Goal: Check status: Check status

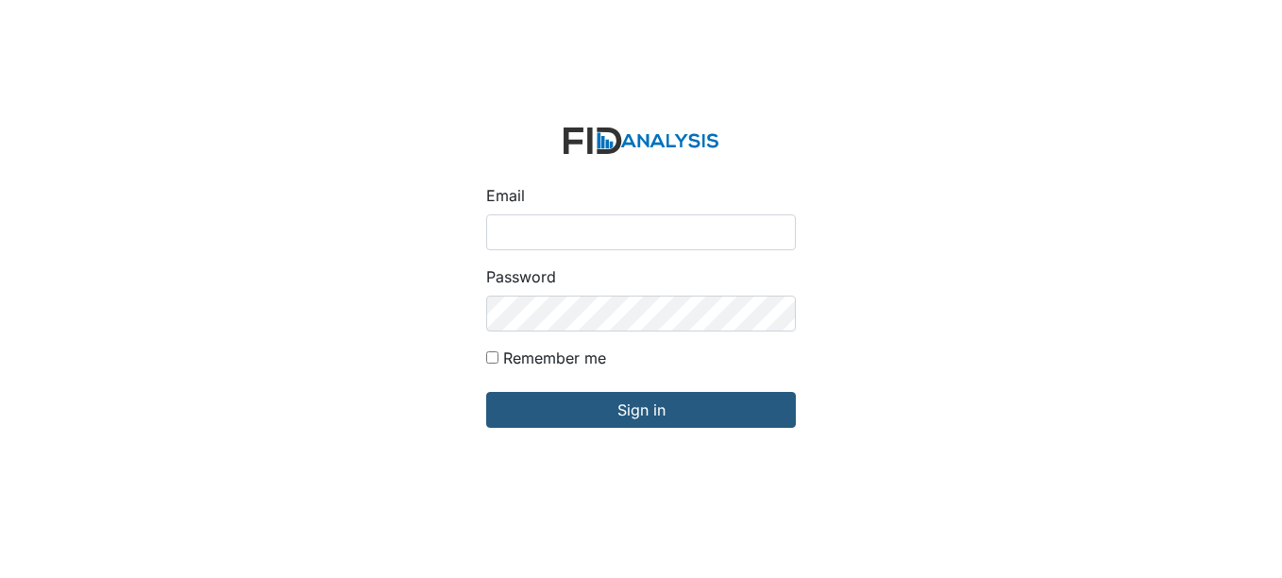
type input "[EMAIL_ADDRESS][DOMAIN_NAME]"
click at [634, 229] on form "Email swilliams@lifeincorporated.com Password Remember me Sign in" at bounding box center [641, 289] width 340 height 354
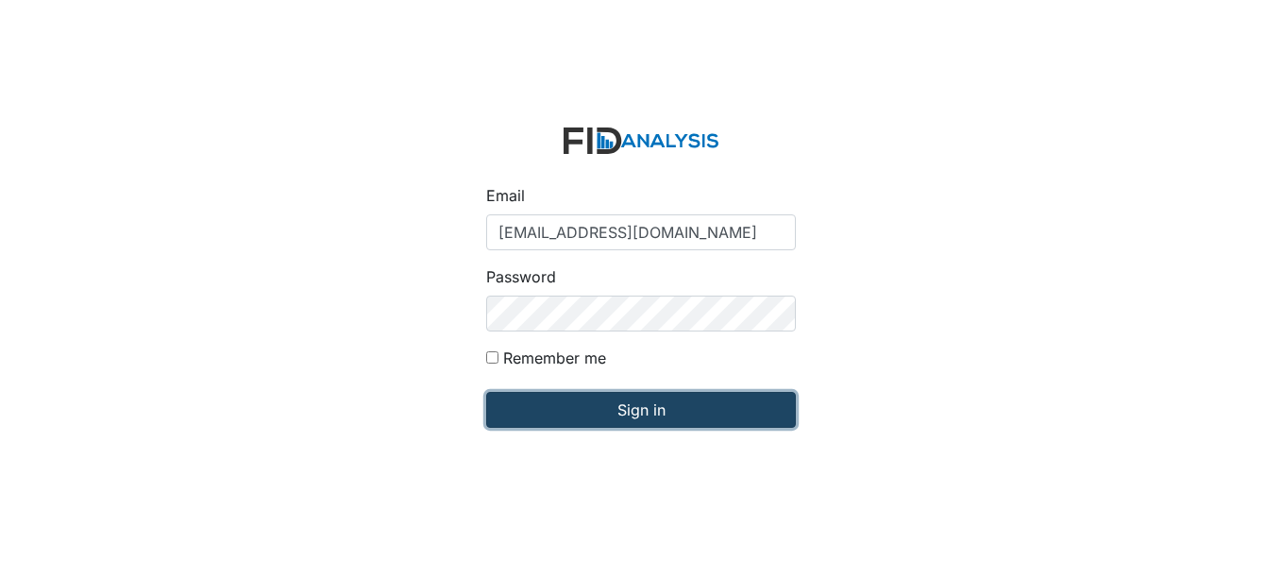
click at [634, 229] on input "Sign in" at bounding box center [641, 410] width 310 height 36
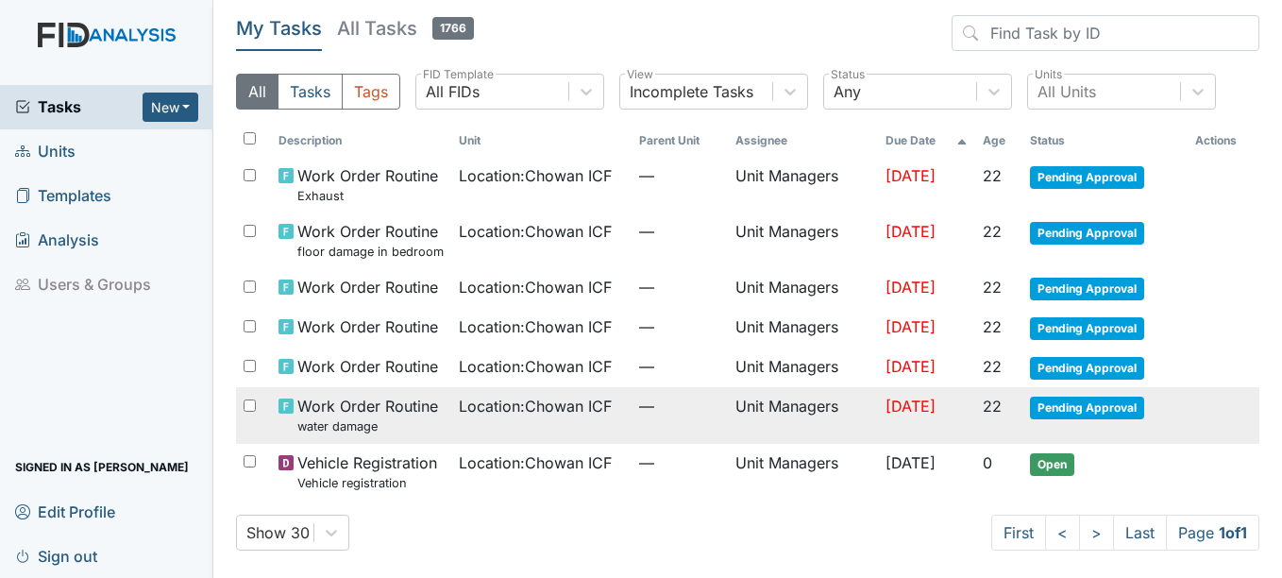
click at [478, 412] on span "Location : Chowan ICF" at bounding box center [535, 406] width 153 height 23
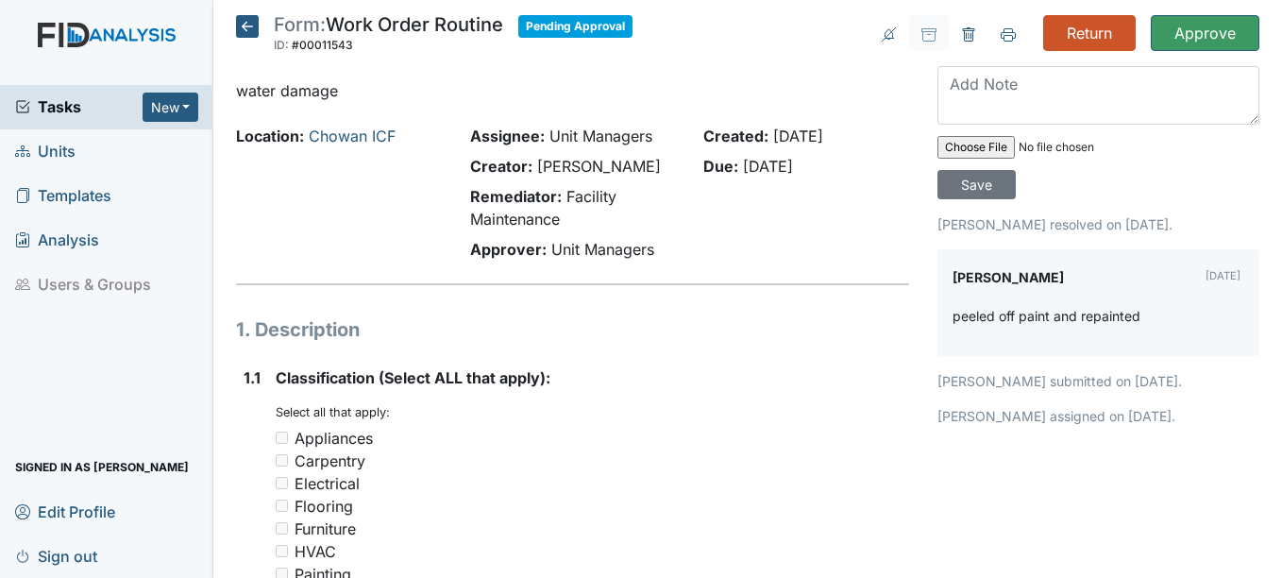
click at [245, 28] on icon at bounding box center [247, 26] width 23 height 23
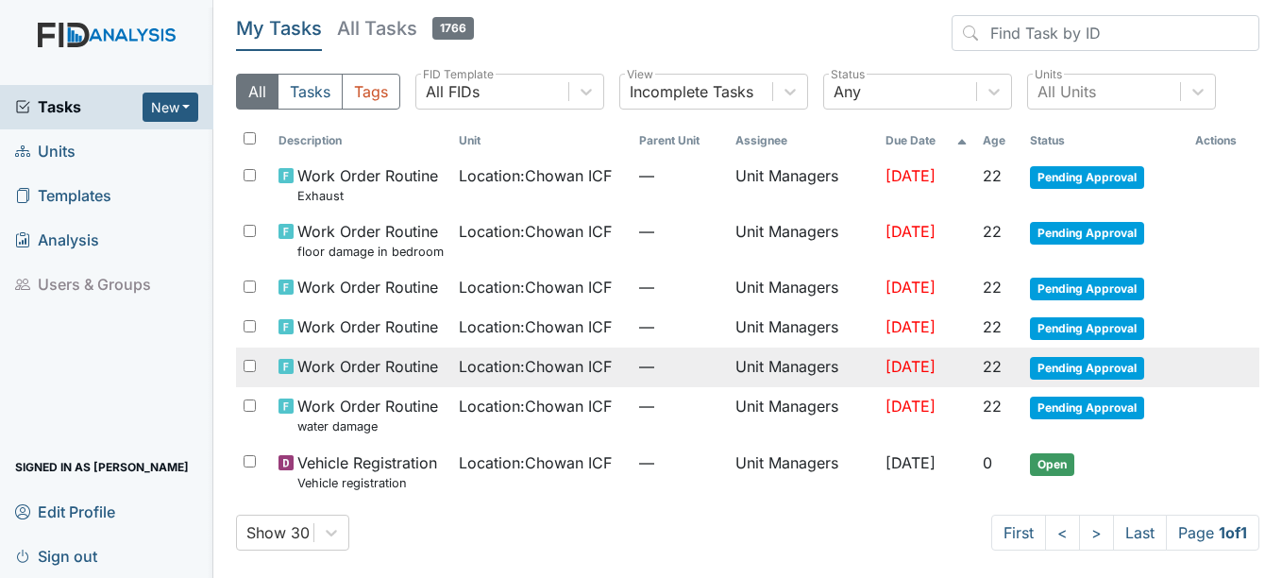
click at [456, 382] on td "Location : Chowan ICF" at bounding box center [541, 367] width 180 height 40
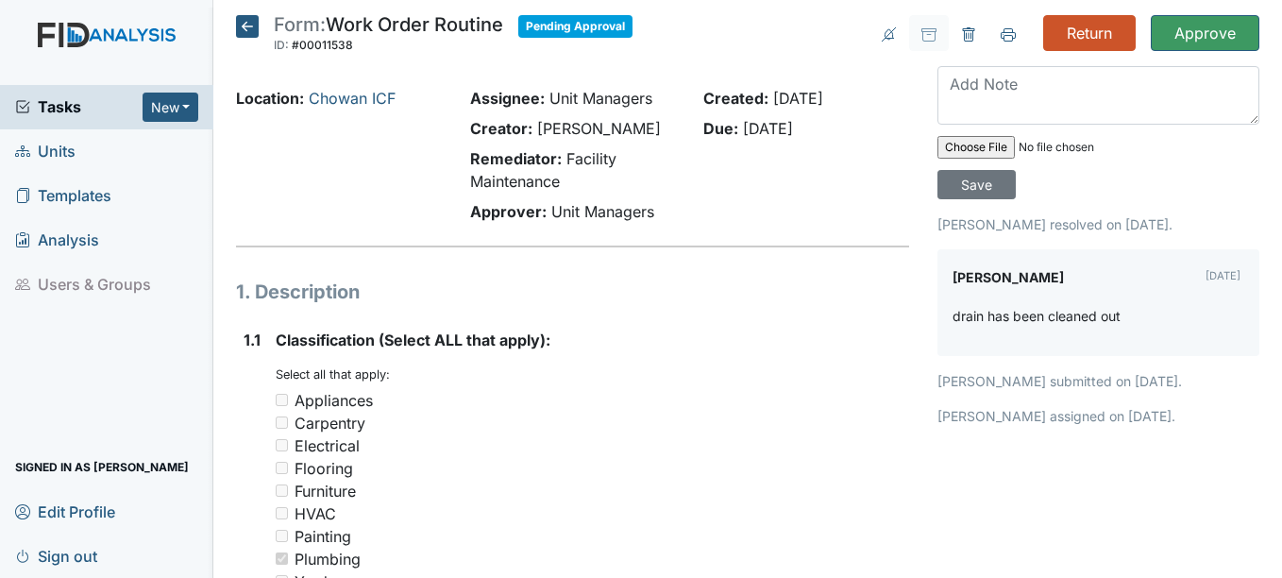
click at [252, 29] on icon at bounding box center [247, 26] width 23 height 23
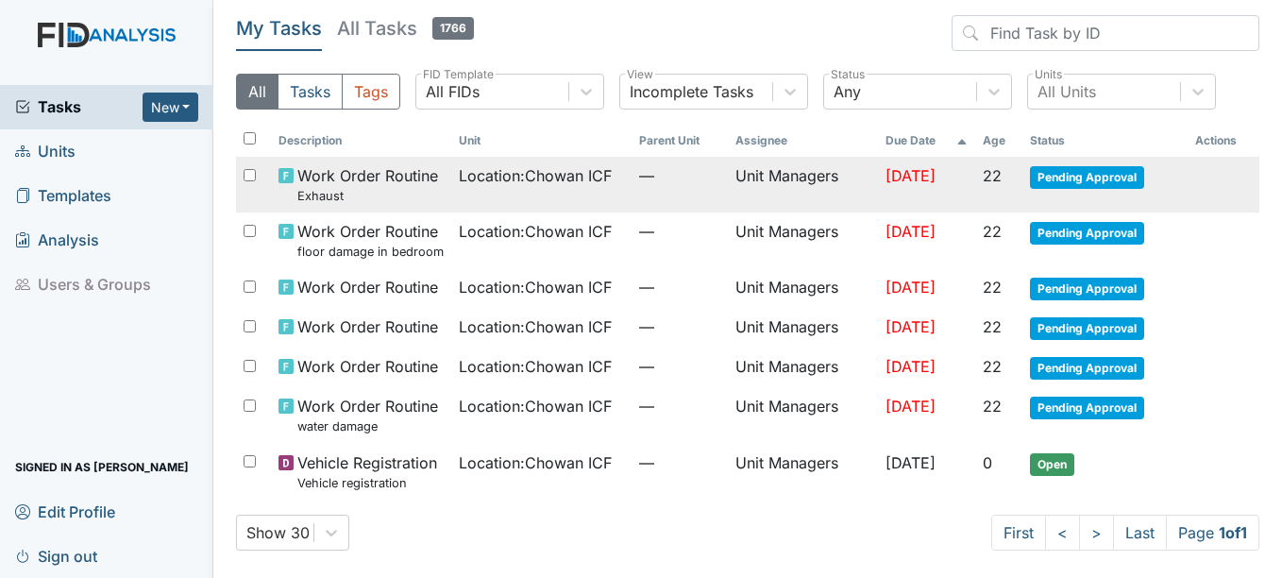
click at [543, 187] on td "Location : Chowan ICF" at bounding box center [541, 185] width 180 height 56
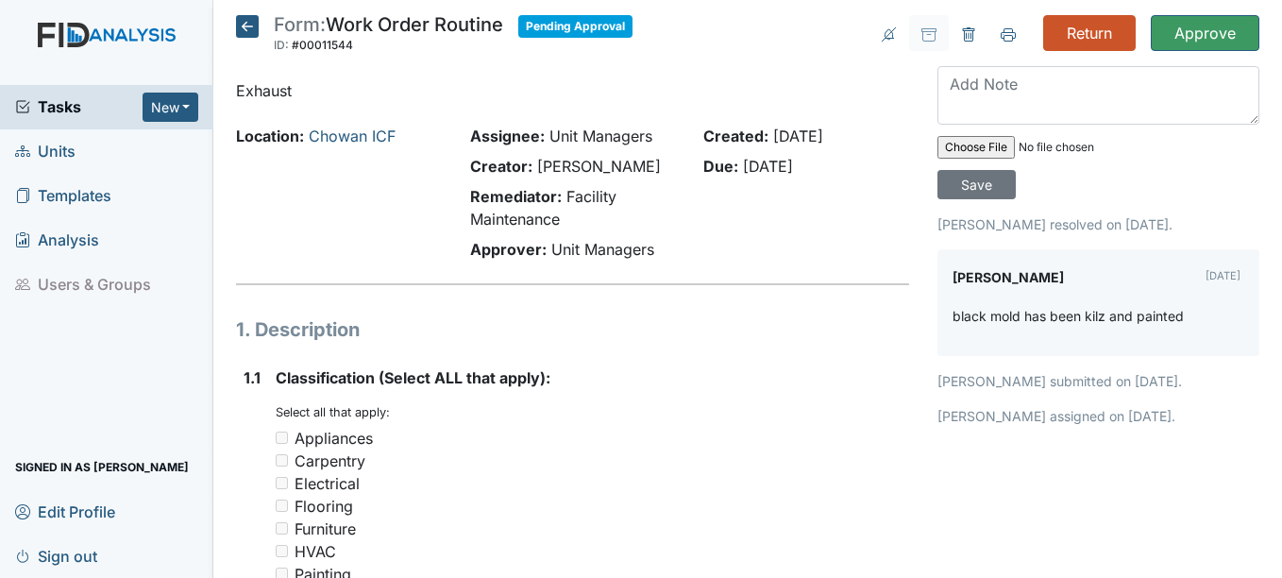
click at [255, 34] on icon at bounding box center [247, 26] width 23 height 23
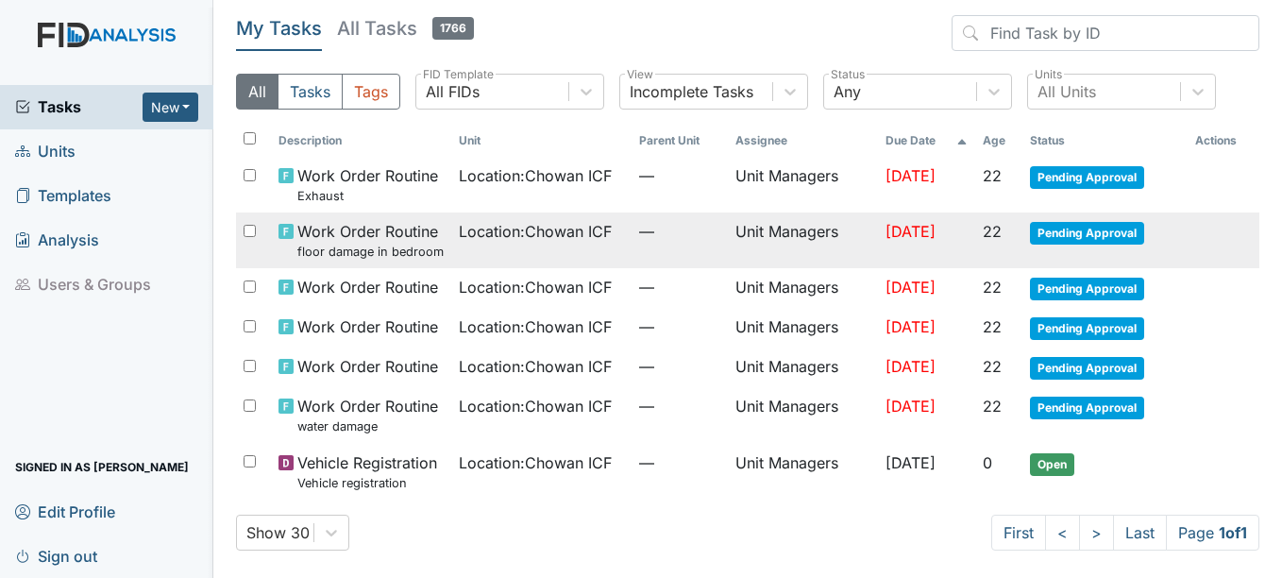
click at [529, 244] on td "Location : Chowan ICF" at bounding box center [541, 240] width 180 height 56
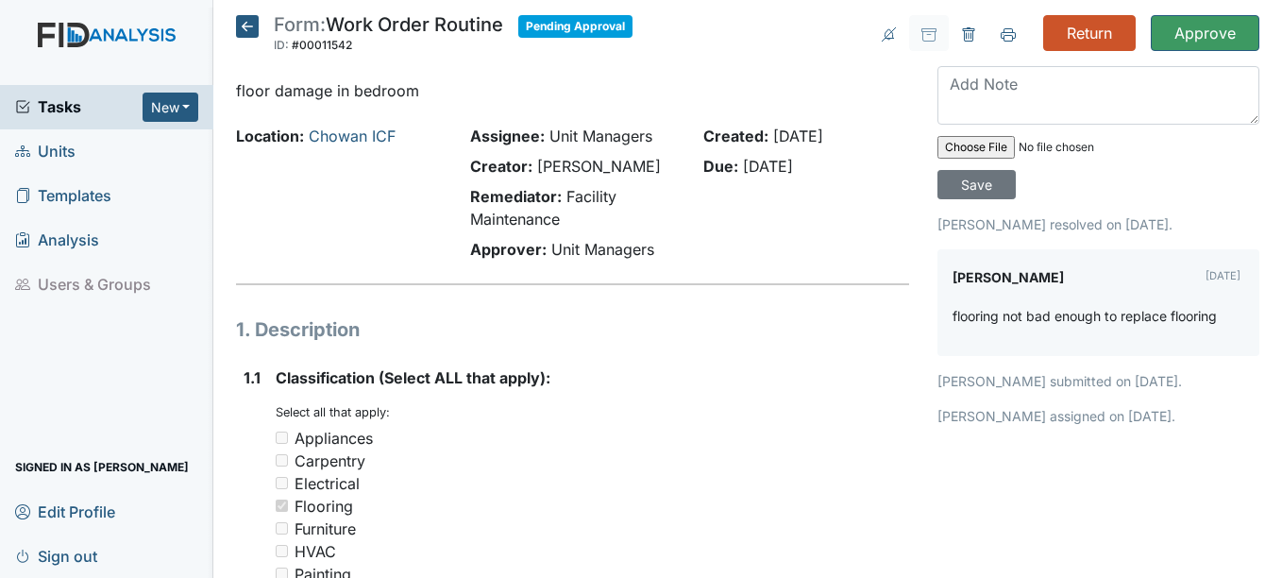
click at [253, 30] on icon at bounding box center [247, 26] width 23 height 23
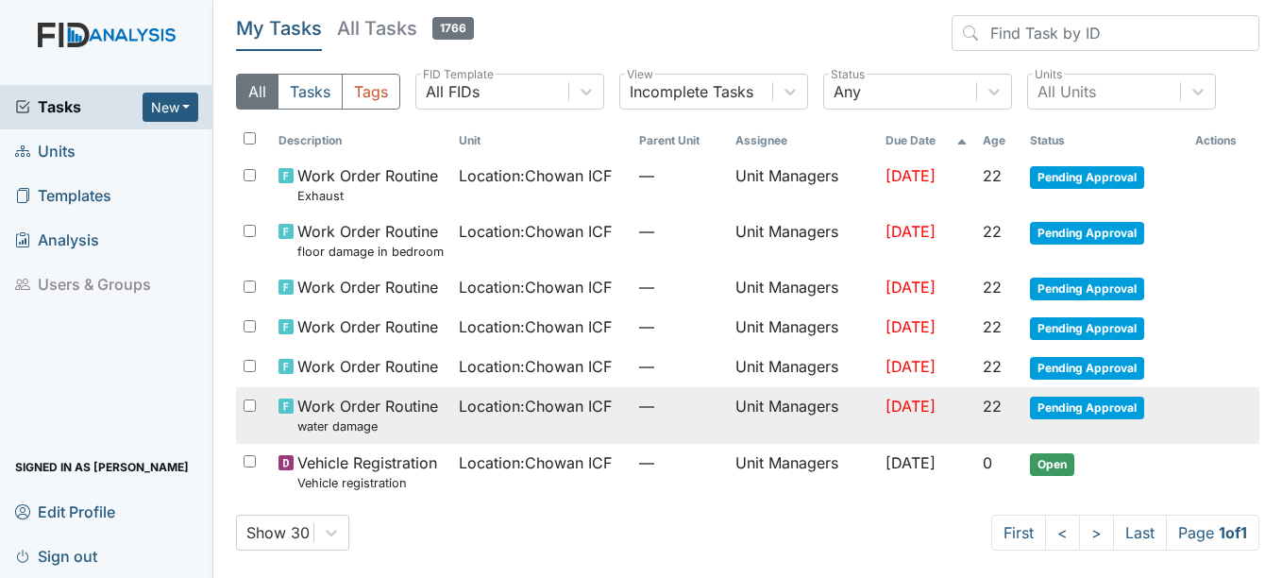
click at [519, 402] on span "Location : Chowan ICF" at bounding box center [535, 406] width 153 height 23
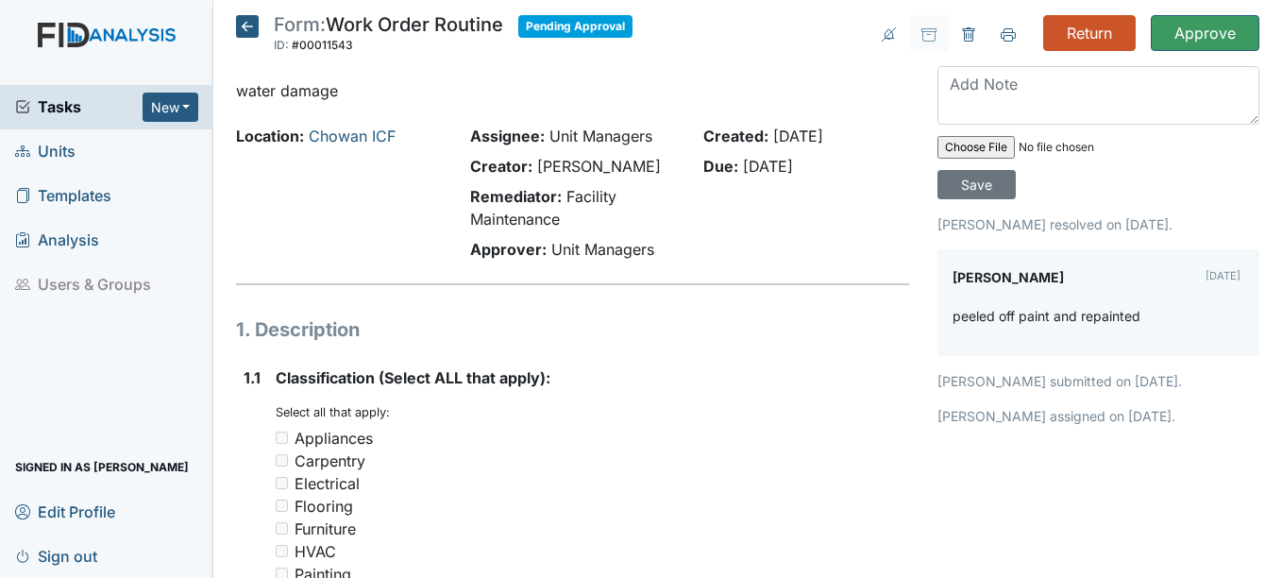
click at [253, 33] on icon at bounding box center [247, 26] width 23 height 23
